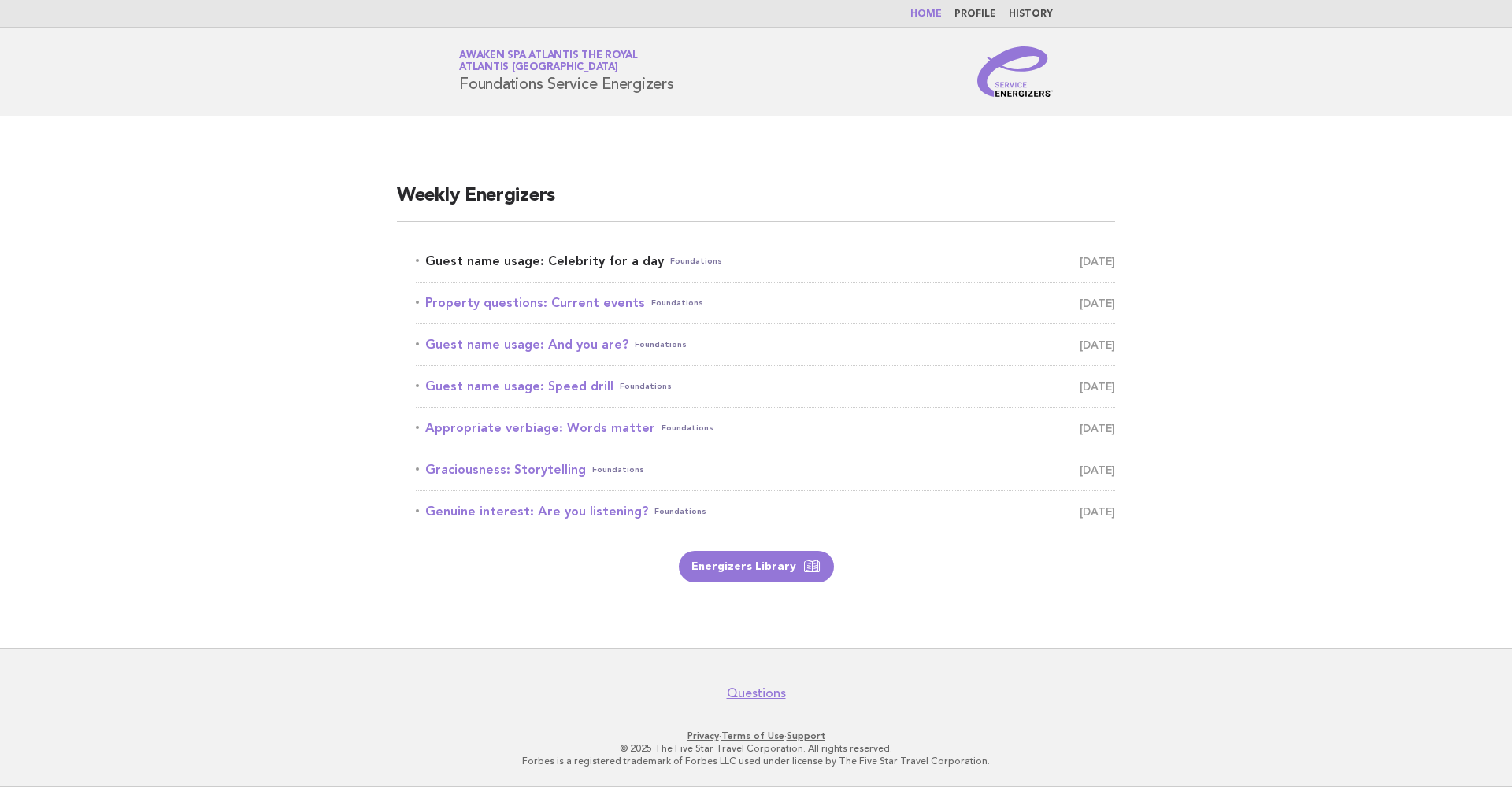
drag, startPoint x: 0, startPoint y: 0, endPoint x: 627, endPoint y: 252, distance: 675.7
click at [627, 252] on link "Guest name usage: Celebrity for a day Foundations August 10" at bounding box center [764, 262] width 699 height 22
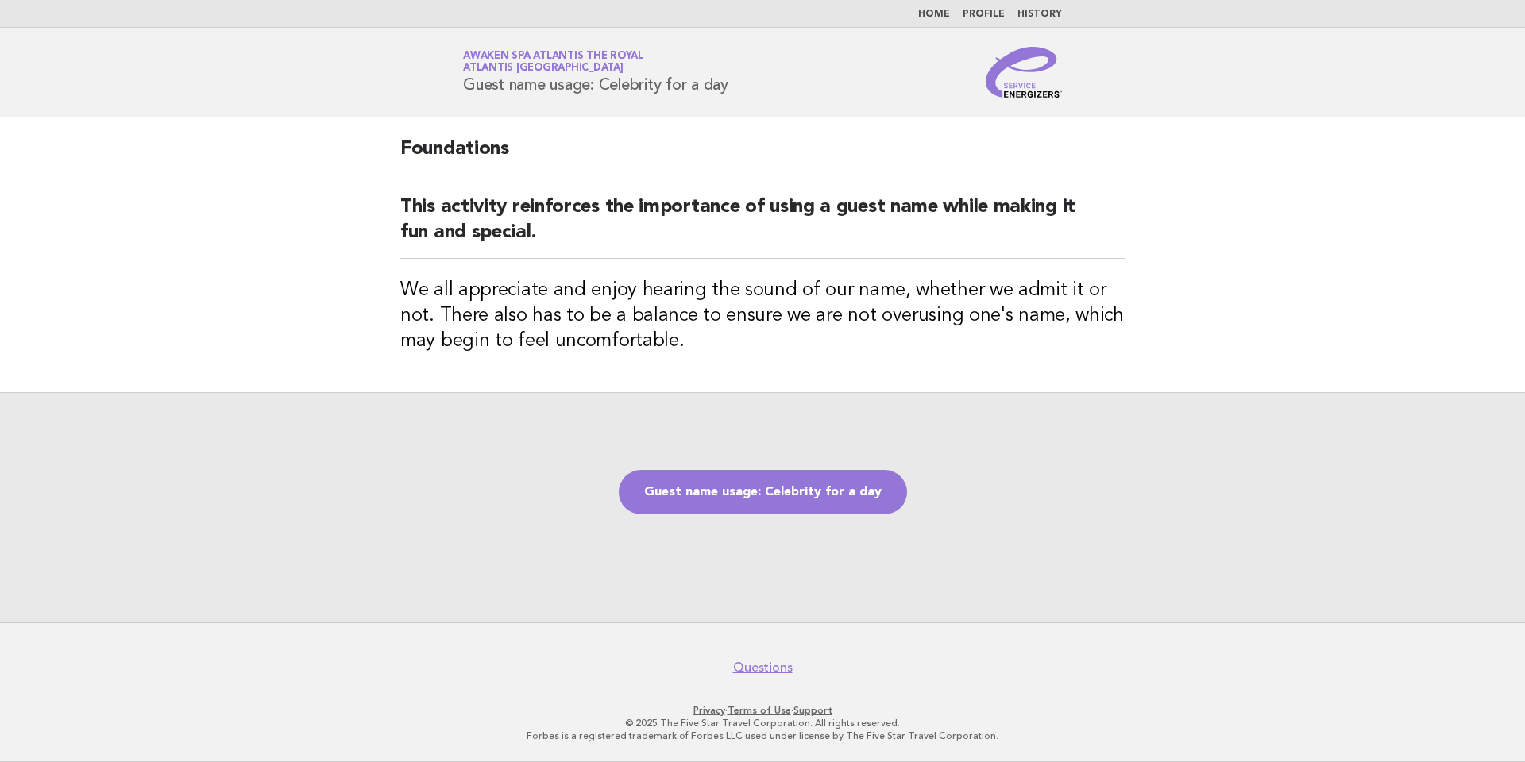
click at [697, 515] on div "Guest name usage: Celebrity for a day" at bounding box center [762, 507] width 1525 height 230
click at [700, 476] on link "Guest name usage: Celebrity for a day" at bounding box center [763, 492] width 288 height 44
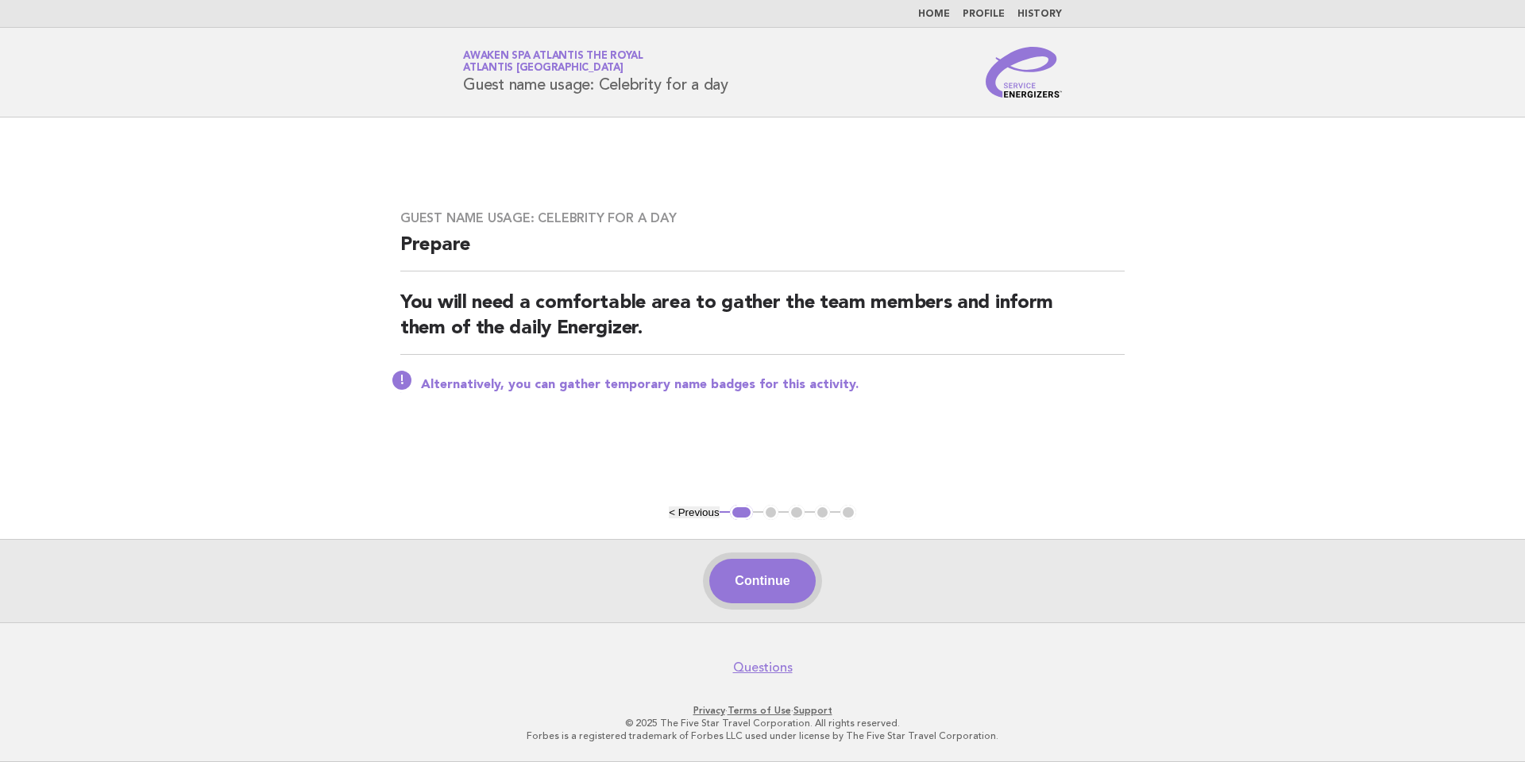
click at [784, 582] on button "Continue" at bounding box center [762, 581] width 106 height 44
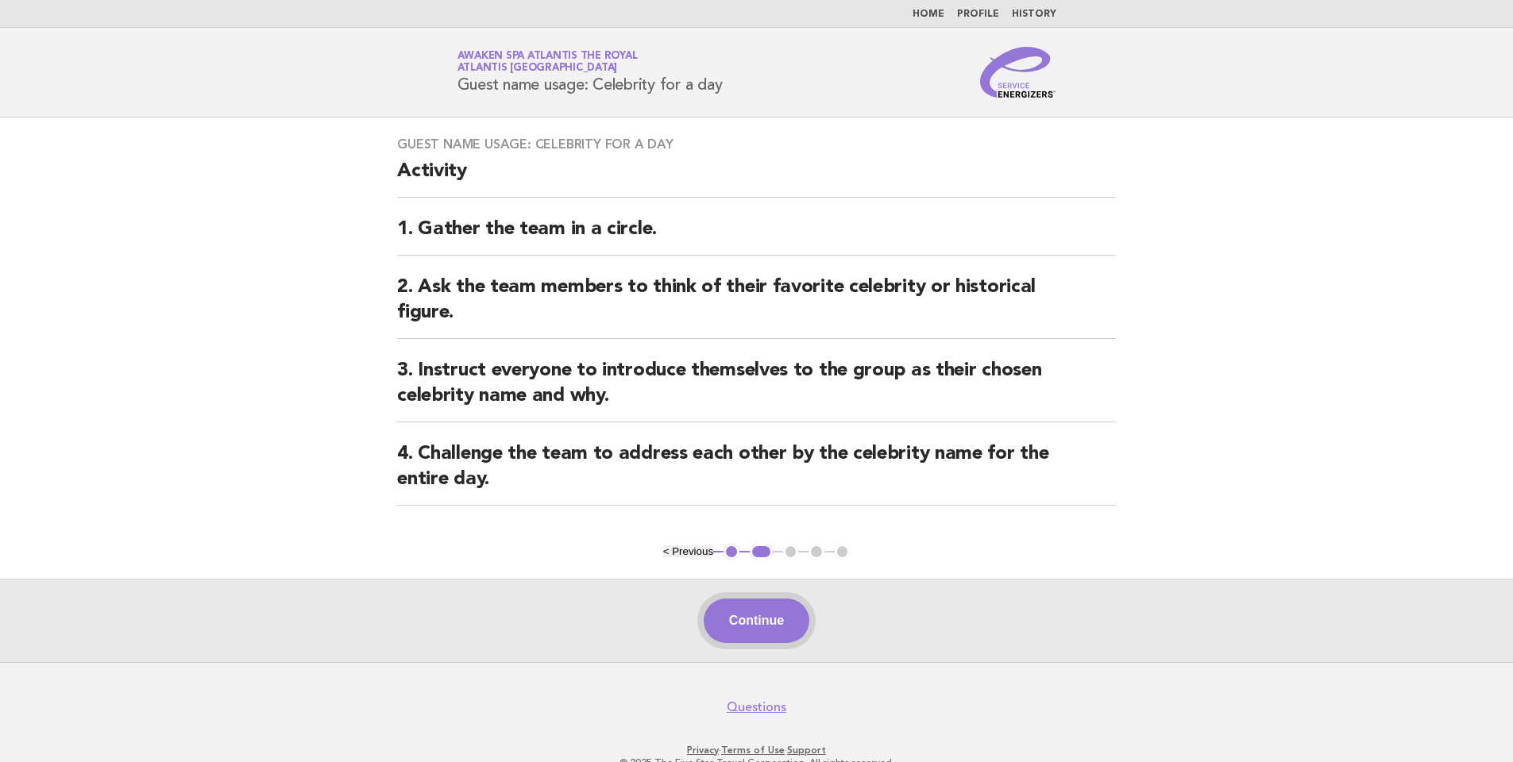
click at [785, 615] on button "Continue" at bounding box center [757, 621] width 106 height 44
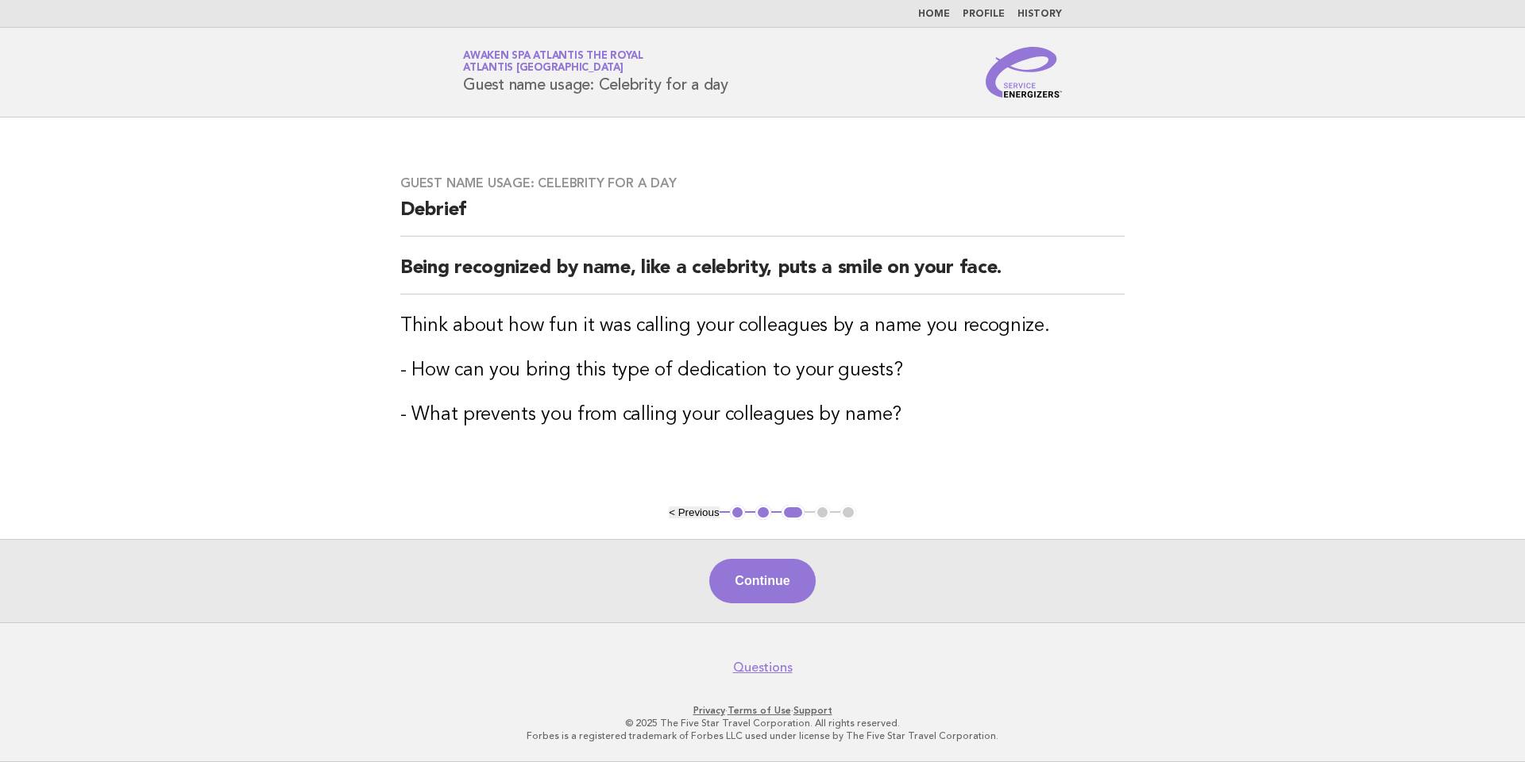
click at [702, 591] on div "Continue" at bounding box center [762, 580] width 1525 height 83
click at [719, 581] on button "Continue" at bounding box center [762, 581] width 106 height 44
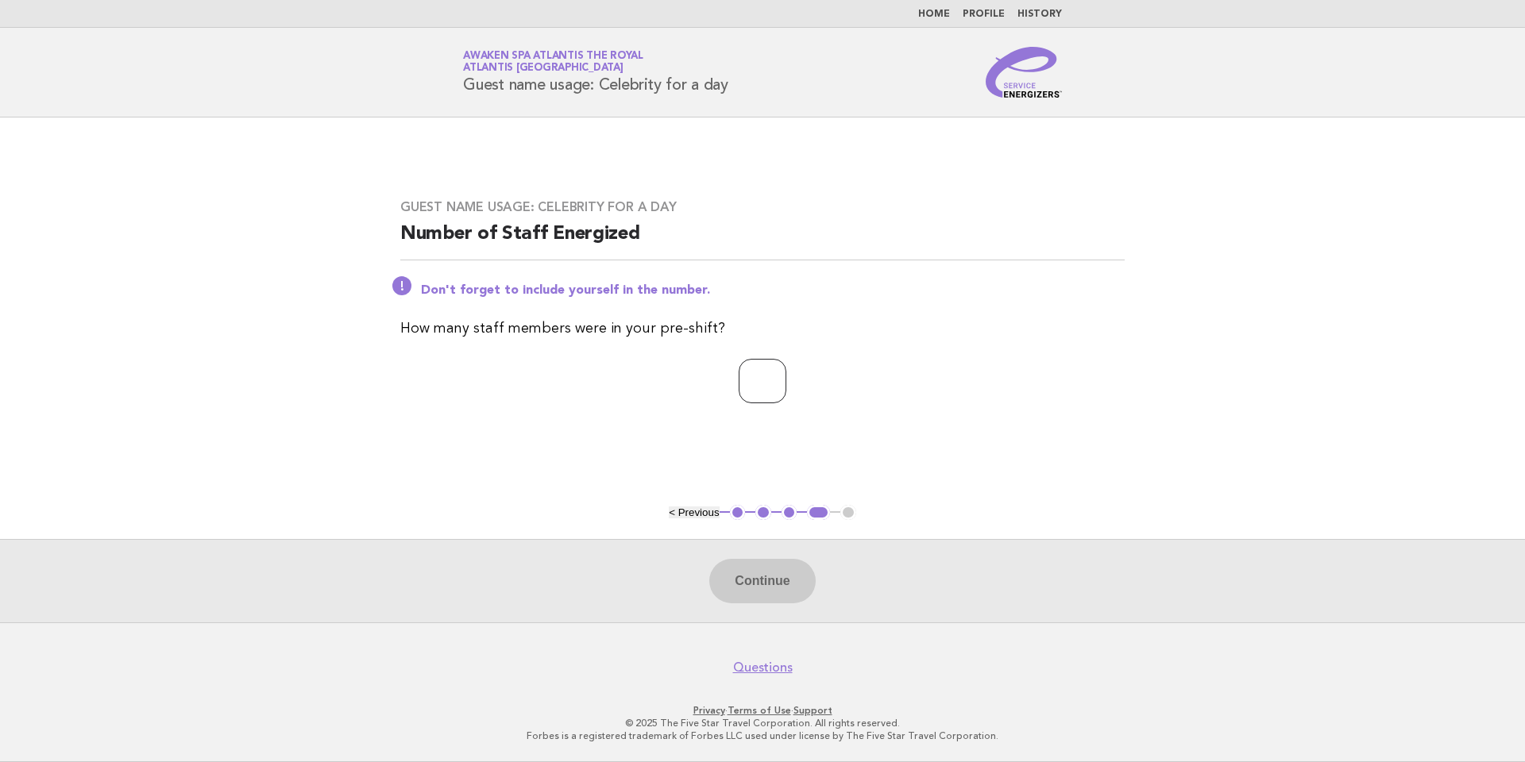
click at [759, 383] on input "number" at bounding box center [763, 381] width 48 height 44
type input "**"
drag, startPoint x: 774, startPoint y: 604, endPoint x: 774, endPoint y: 593, distance: 10.3
click at [774, 593] on button "Continue" at bounding box center [762, 581] width 106 height 44
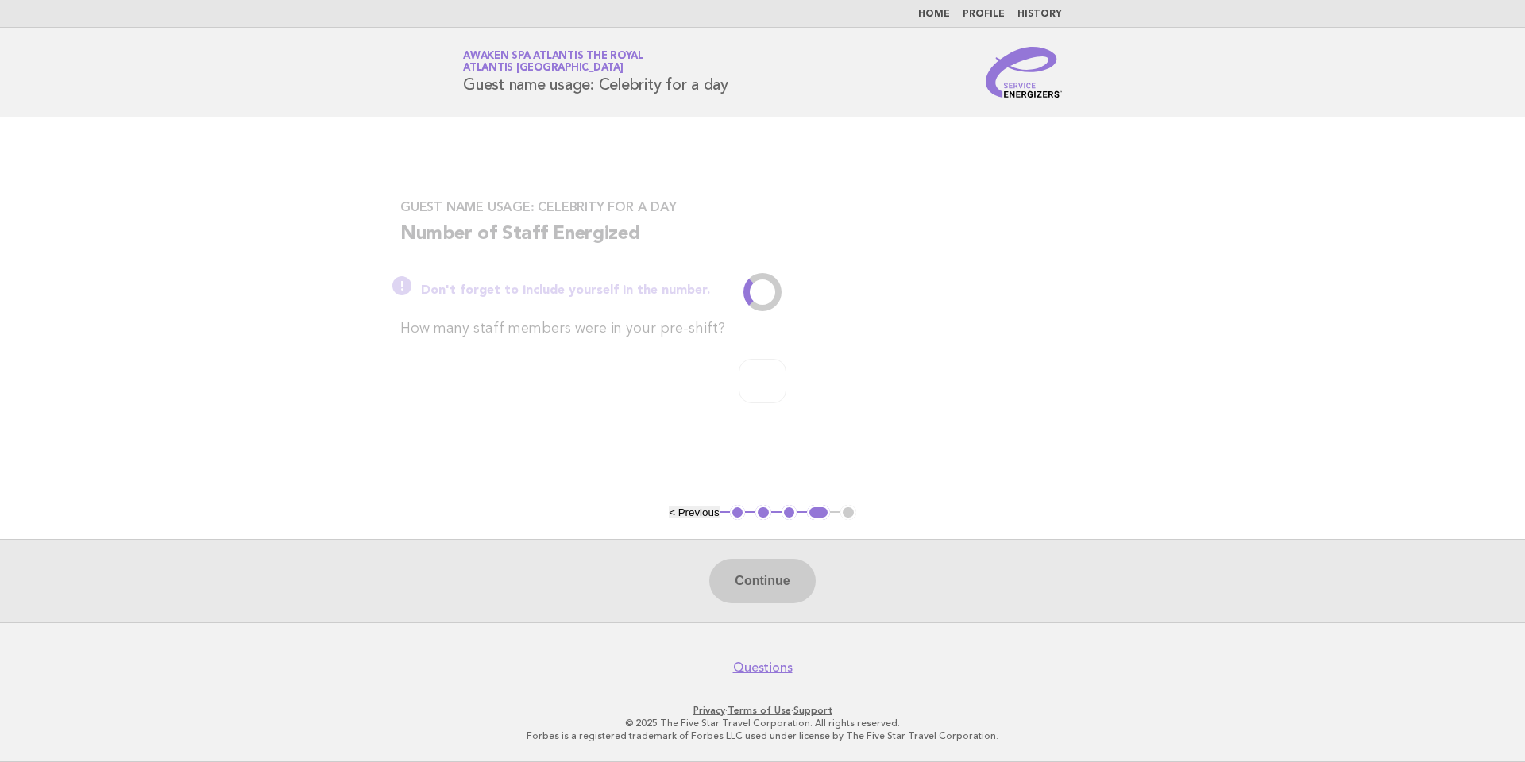
click at [774, 593] on div "Continue" at bounding box center [762, 580] width 1525 height 83
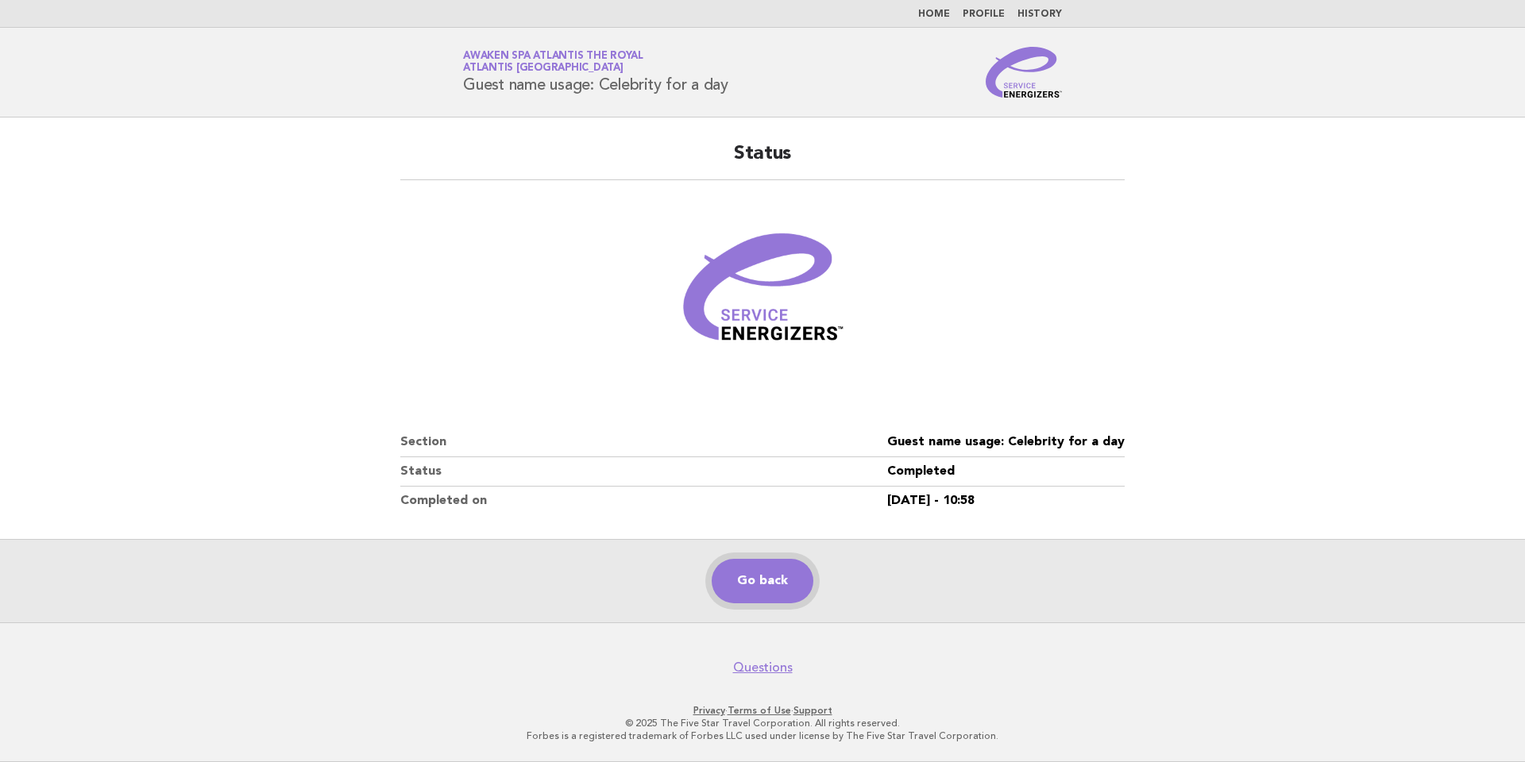
click at [803, 577] on link "Go back" at bounding box center [763, 581] width 102 height 44
